Goal: Information Seeking & Learning: Learn about a topic

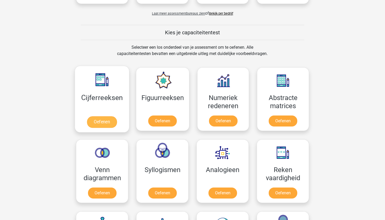
scroll to position [184, 0]
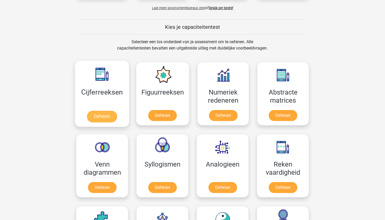
click at [109, 116] on link "Oefenen" at bounding box center [102, 117] width 30 height 12
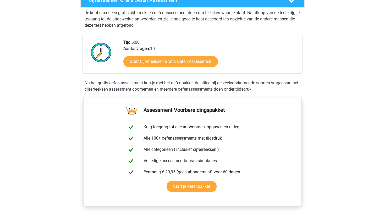
scroll to position [107, 0]
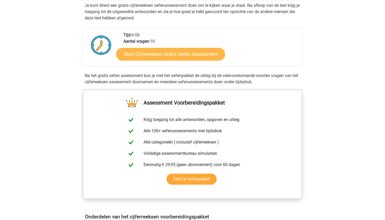
click at [164, 60] on link "Start Cijferreeksen Gratis Oefen Assessment" at bounding box center [170, 54] width 109 height 13
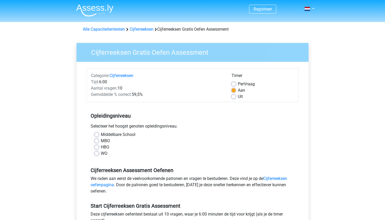
scroll to position [1, 0]
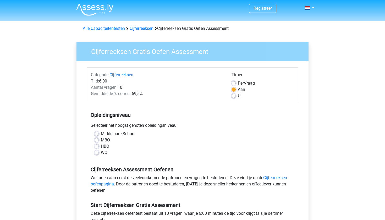
click at [238, 83] on label "Per Vraag" at bounding box center [246, 83] width 17 height 6
click at [233, 83] on input "Per Vraag" at bounding box center [233, 82] width 4 height 5
radio input "true"
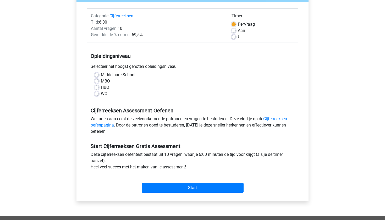
scroll to position [67, 0]
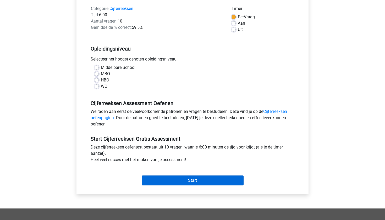
click at [174, 179] on input "Start" at bounding box center [193, 180] width 102 height 10
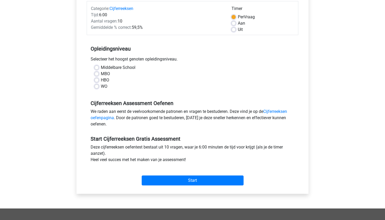
click at [93, 88] on div "Middelbare School MBO HBO WO" at bounding box center [193, 76] width 204 height 25
click at [99, 88] on div "WO" at bounding box center [193, 86] width 196 height 6
click at [101, 87] on label "WO" at bounding box center [104, 86] width 7 height 6
click at [98, 87] on input "WO" at bounding box center [97, 85] width 4 height 5
radio input "true"
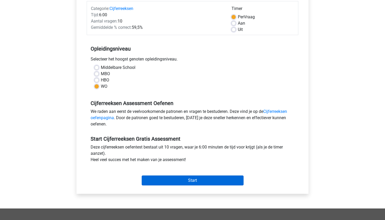
click at [165, 180] on input "Start" at bounding box center [193, 180] width 102 height 10
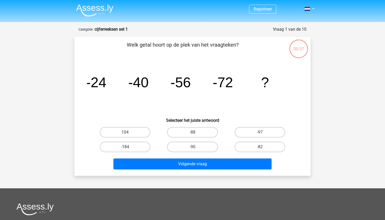
scroll to position [10, 0]
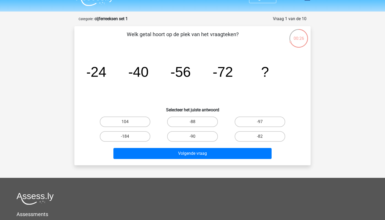
click at [195, 123] on input "-88" at bounding box center [193, 123] width 3 height 3
radio input "true"
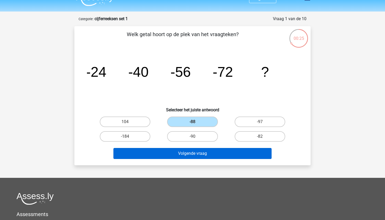
click at [207, 155] on button "Volgende vraag" at bounding box center [192, 153] width 158 height 11
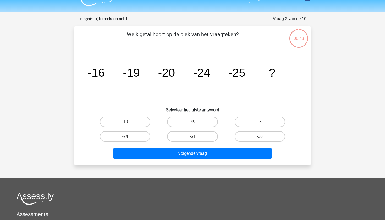
scroll to position [26, 0]
